Goal: Find specific page/section: Find specific page/section

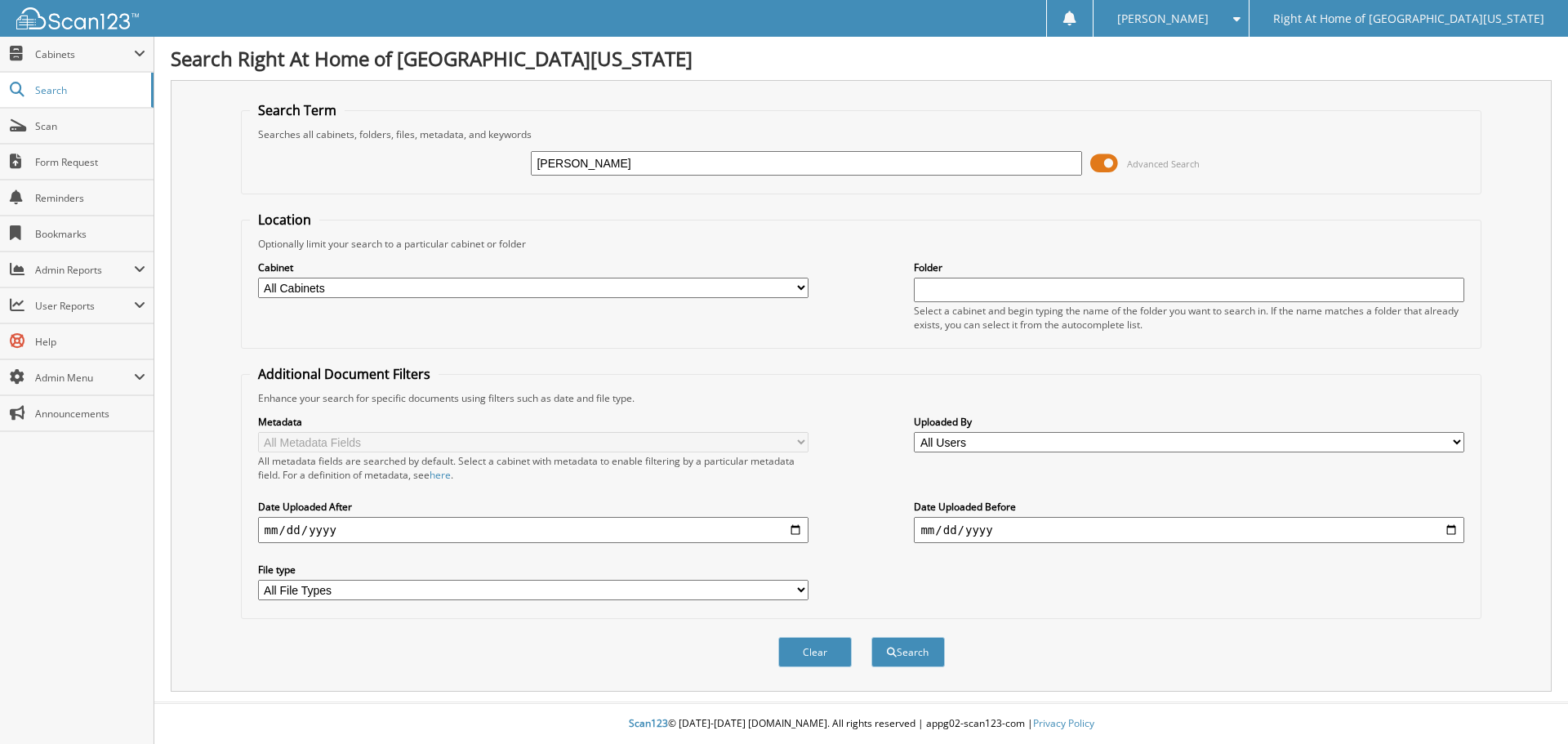
type input "[PERSON_NAME]"
click at [934, 651] on button "Search" at bounding box center [907, 651] width 74 height 30
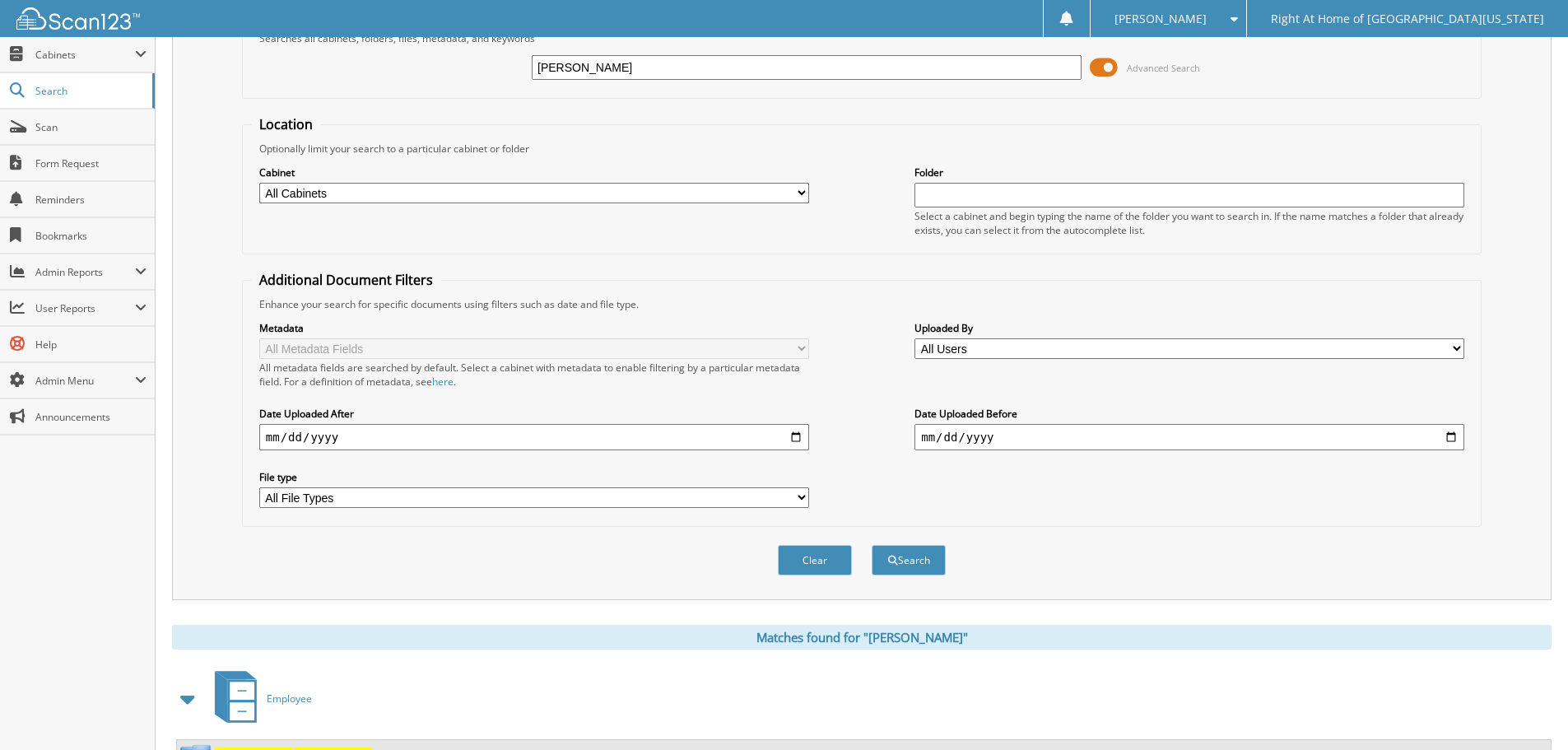
scroll to position [171, 0]
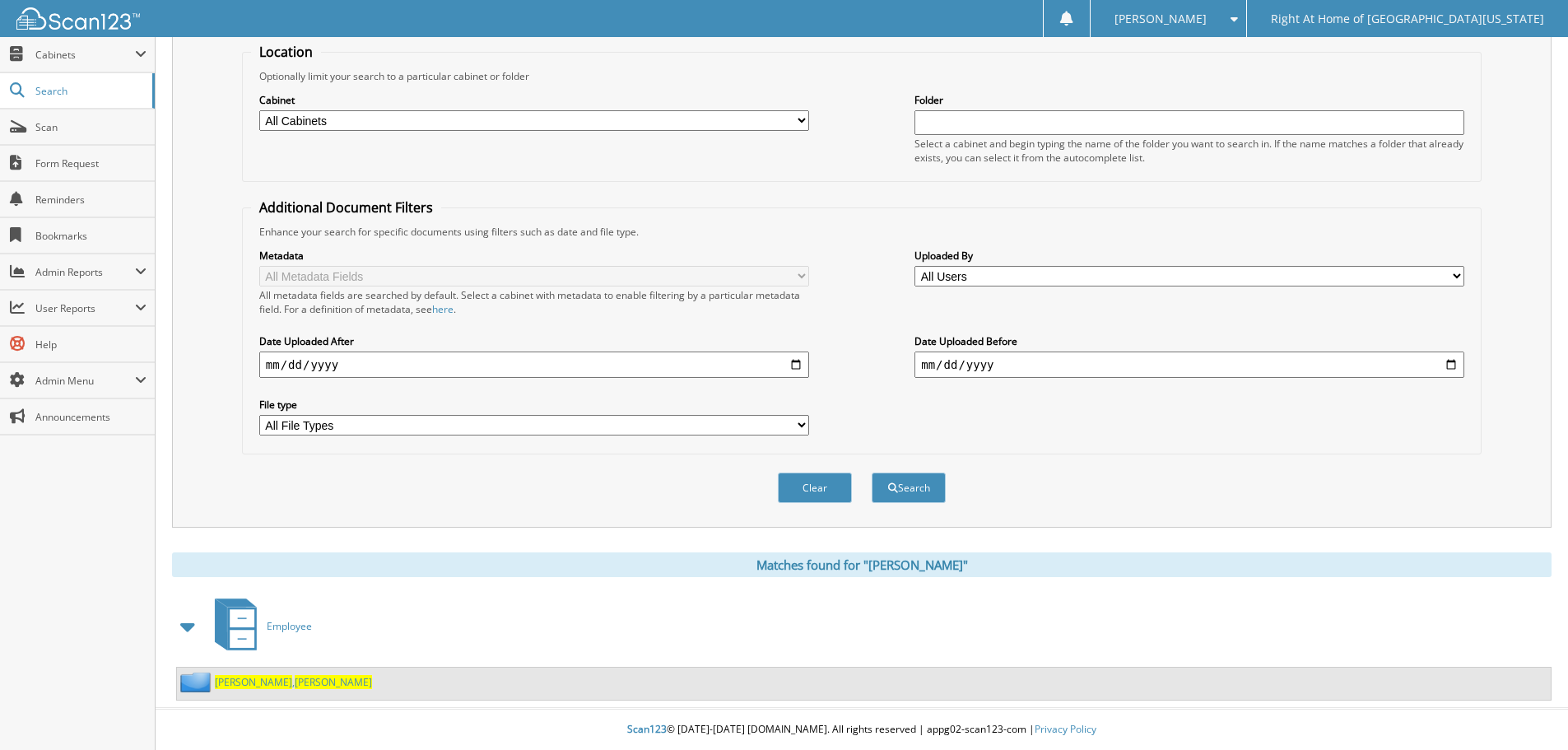
click at [223, 681] on span "[PERSON_NAME]" at bounding box center [253, 681] width 77 height 14
